Goal: Find specific page/section

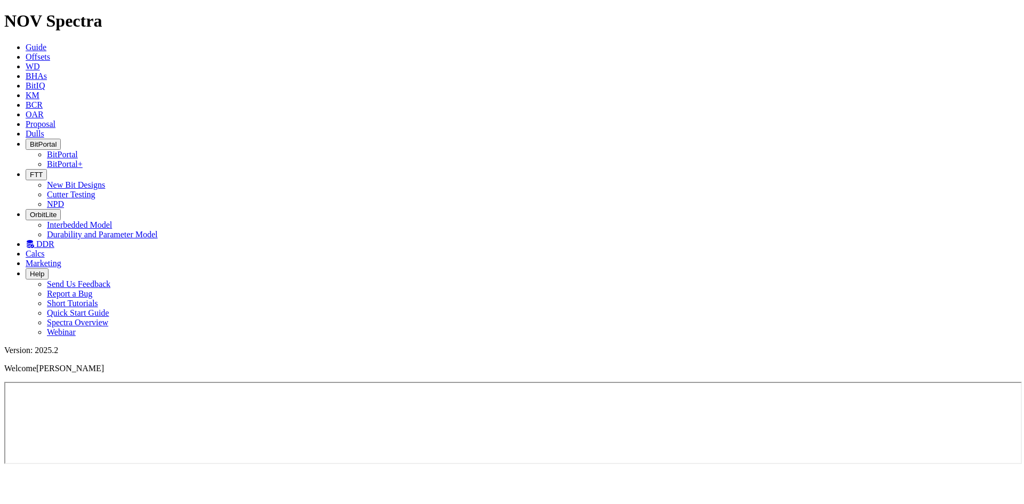
click at [44, 129] on span "Dulls" at bounding box center [35, 133] width 19 height 9
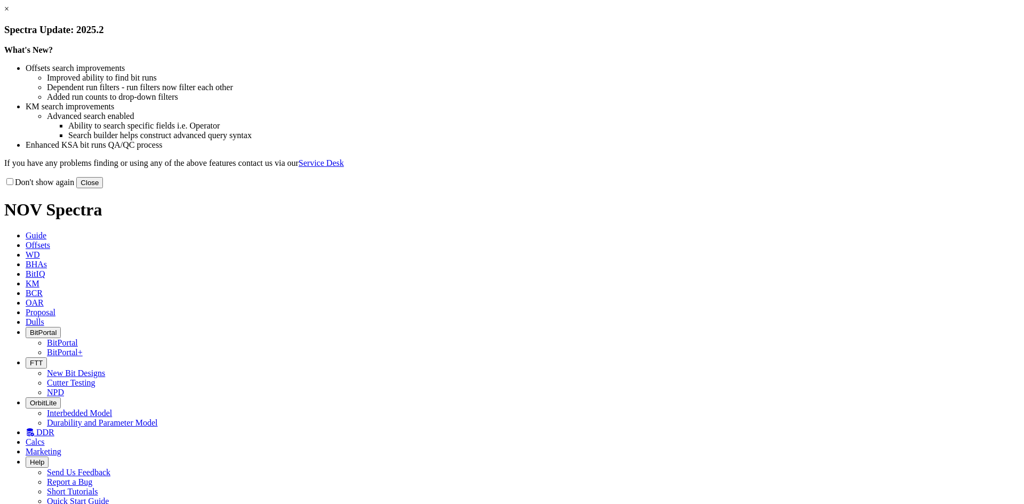
click at [103, 188] on button "Close" at bounding box center [89, 182] width 27 height 11
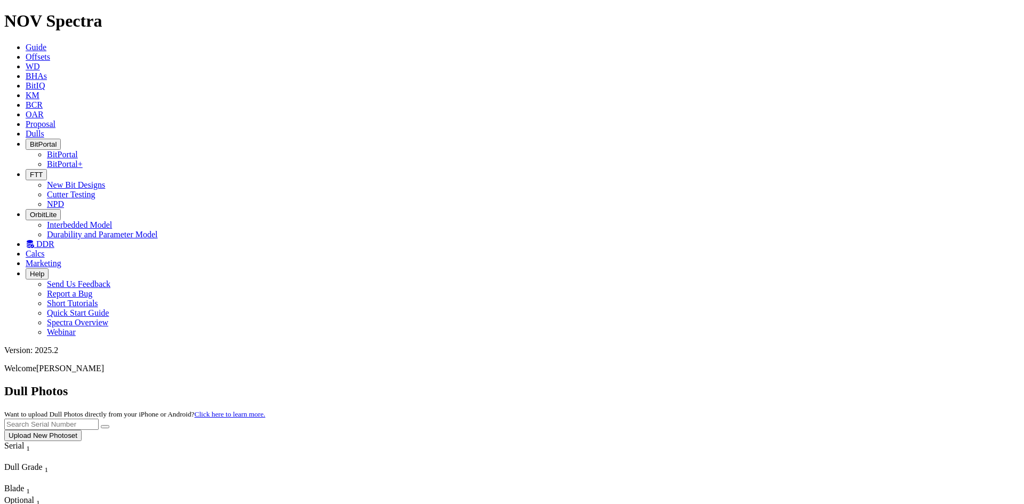
click at [99, 419] on input "text" at bounding box center [51, 424] width 94 height 11
type input "s317235"
click at [101, 425] on button "submit" at bounding box center [105, 426] width 9 height 3
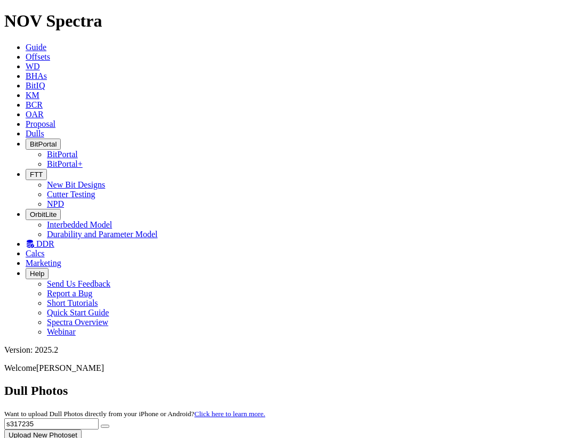
click at [26, 43] on span "Guide" at bounding box center [36, 47] width 21 height 9
